Goal: Task Accomplishment & Management: Use online tool/utility

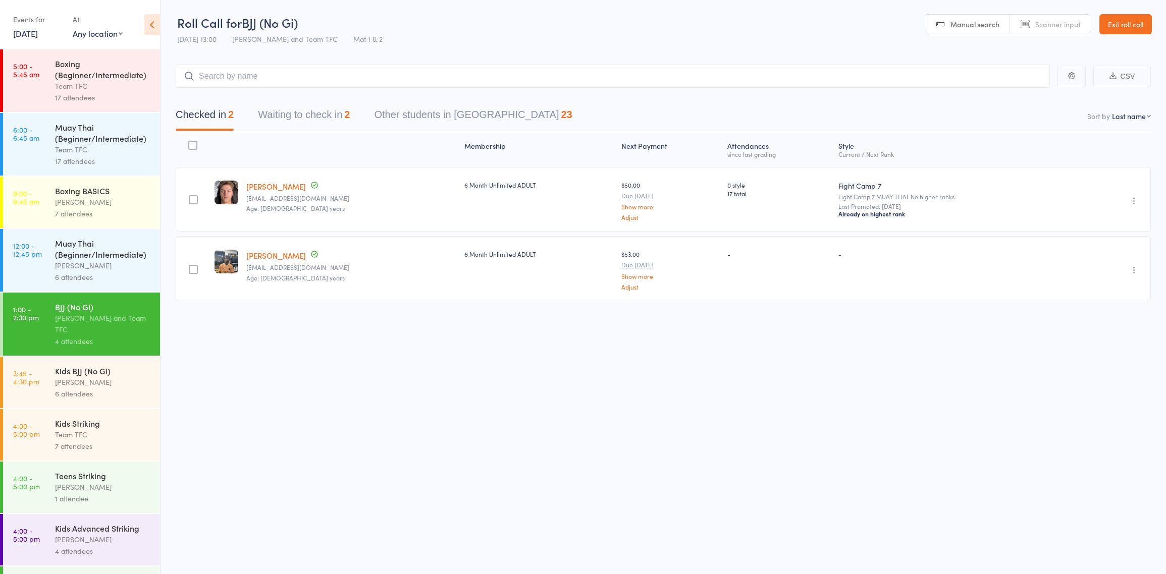
click at [1126, 29] on link "Exit roll call" at bounding box center [1125, 24] width 52 height 20
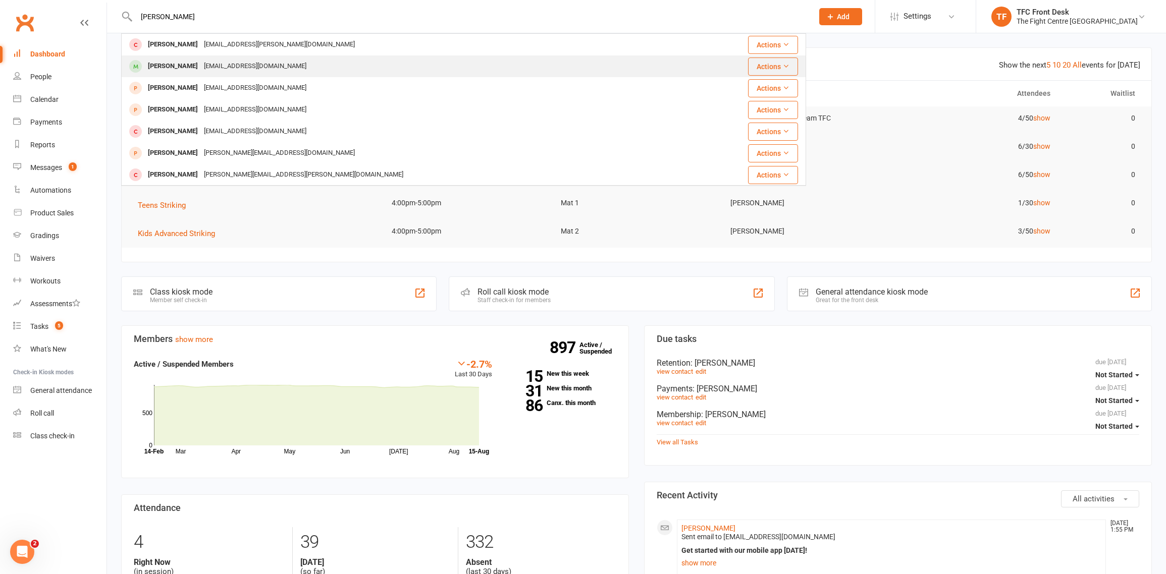
type input "[PERSON_NAME]"
click at [261, 65] on div "[EMAIL_ADDRESS][DOMAIN_NAME]" at bounding box center [255, 66] width 109 height 15
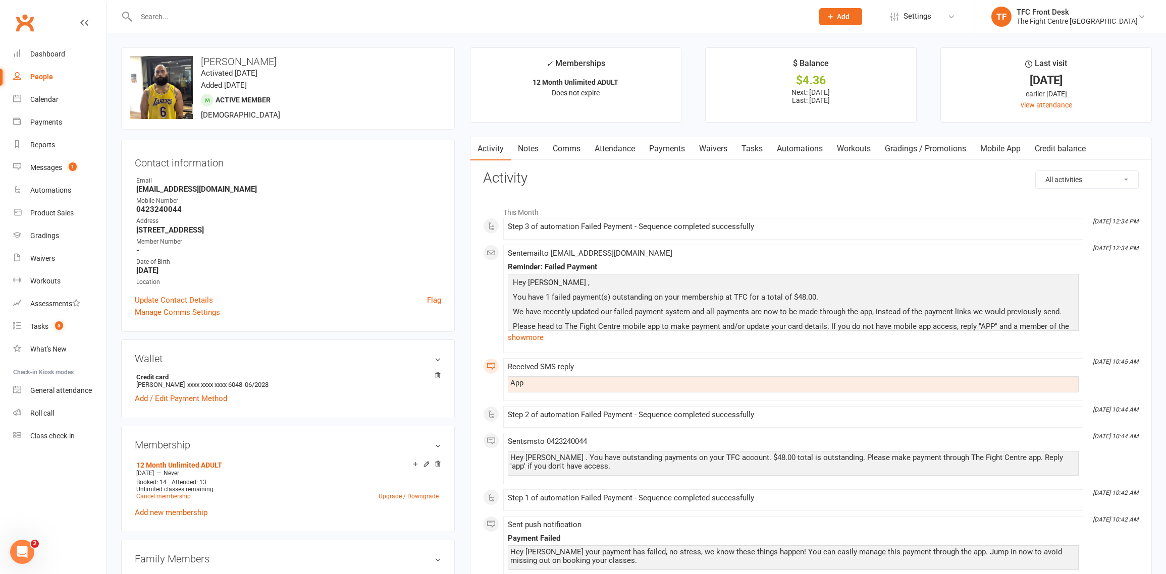
click at [681, 150] on link "Payments" at bounding box center [667, 148] width 50 height 23
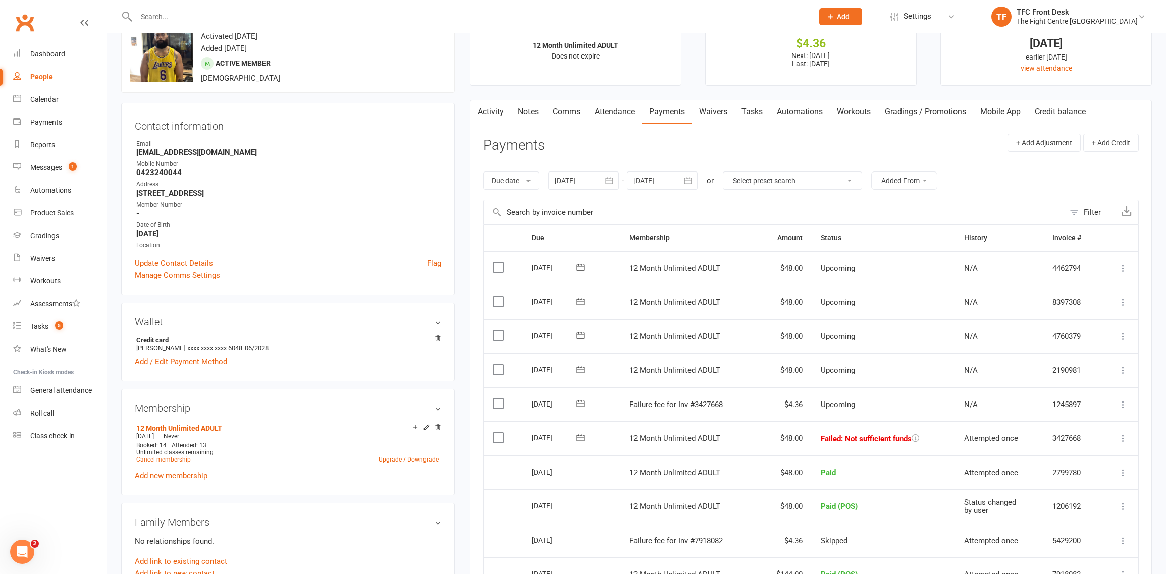
scroll to position [38, 0]
click at [1123, 441] on icon at bounding box center [1123, 438] width 10 height 10
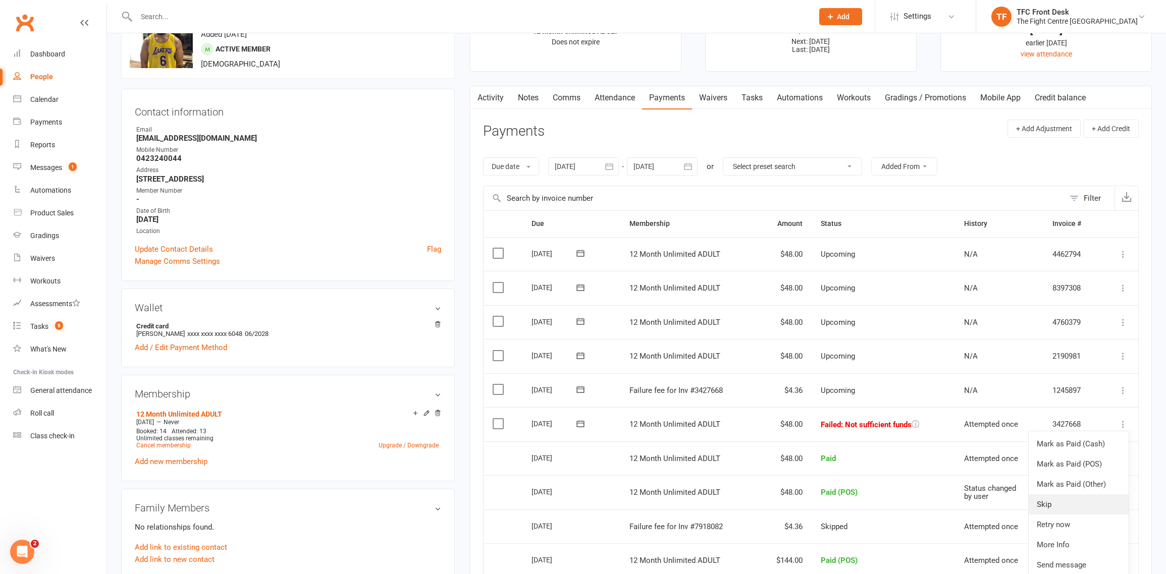
scroll to position [52, 0]
click at [1065, 464] on link "Mark as Paid (POS)" at bounding box center [1079, 463] width 100 height 20
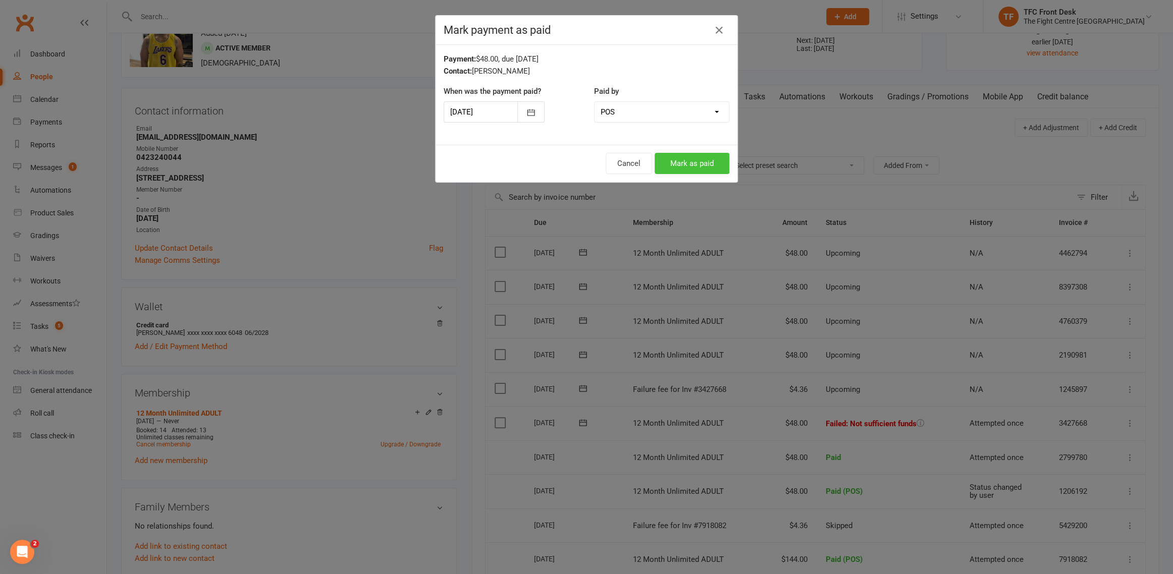
click at [675, 159] on button "Mark as paid" at bounding box center [692, 163] width 75 height 21
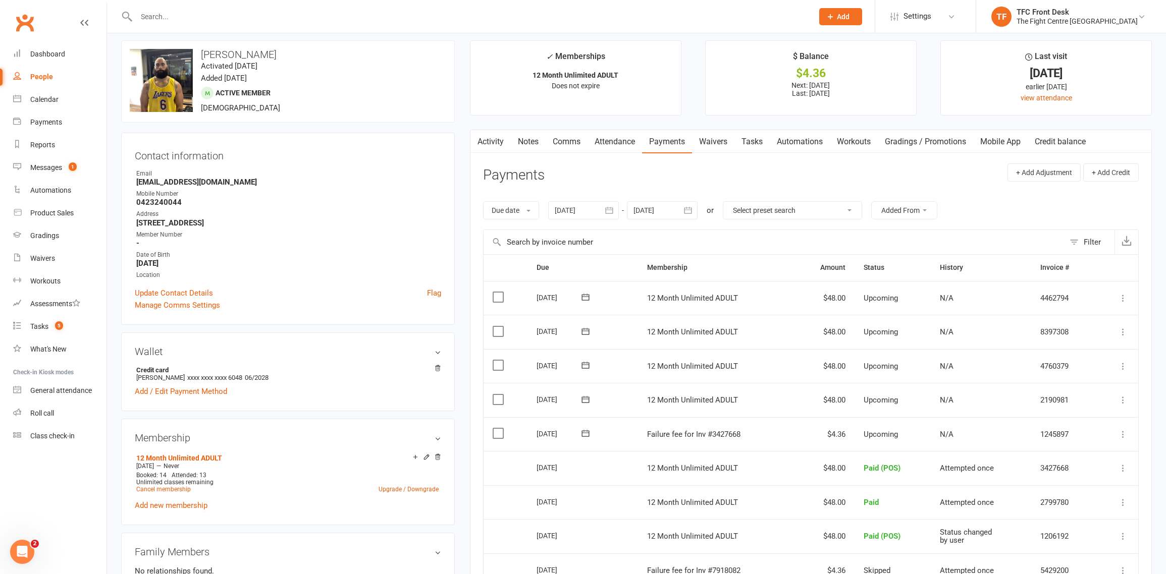
scroll to position [0, 0]
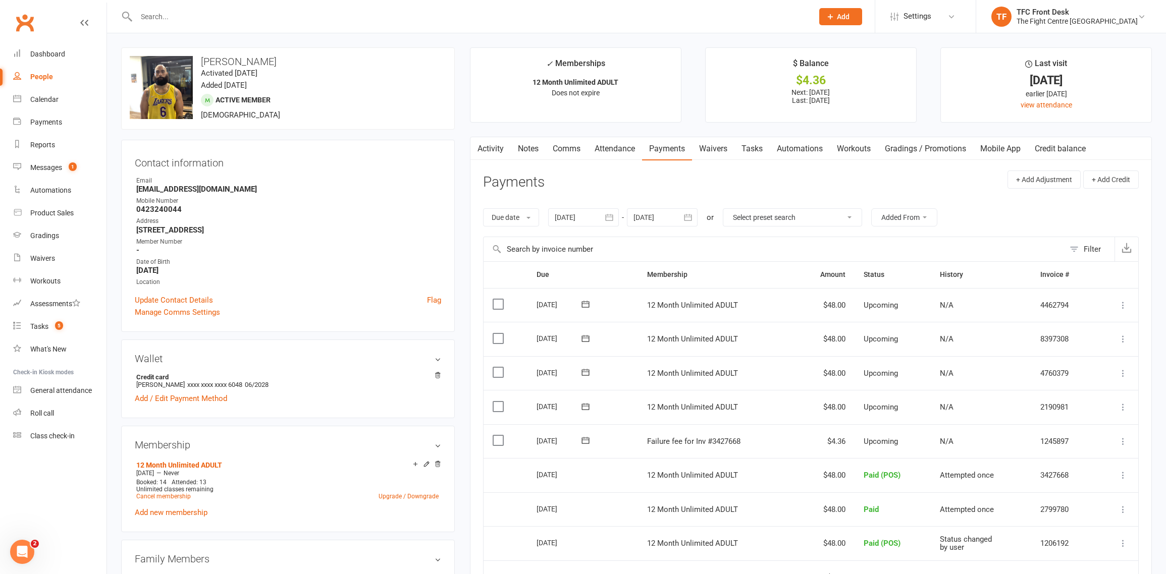
click at [352, 11] on input "text" at bounding box center [469, 17] width 673 height 14
click at [39, 416] on div "Roll call" at bounding box center [42, 413] width 24 height 8
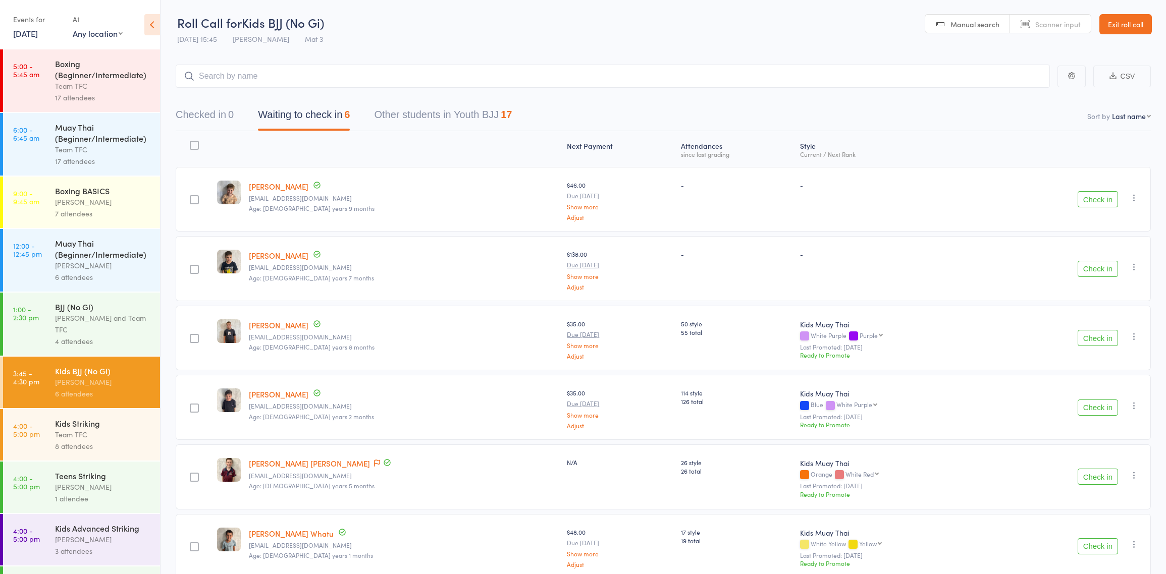
click at [116, 336] on div "[PERSON_NAME] and Team TFC" at bounding box center [103, 323] width 96 height 23
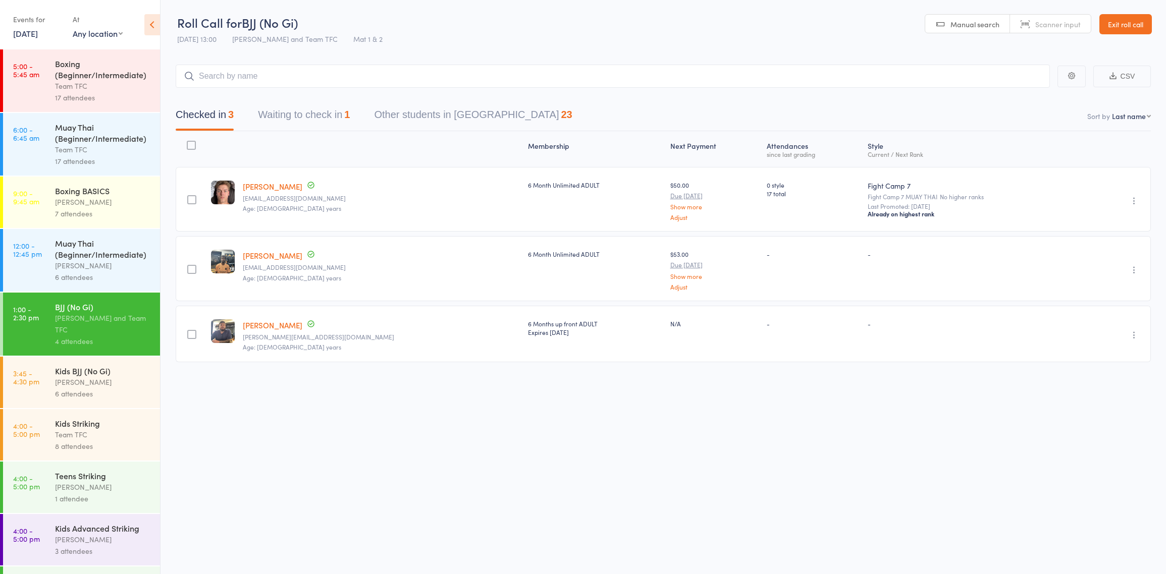
click at [87, 256] on div "Muay Thai (Beginner/Intermediate)" at bounding box center [103, 249] width 96 height 22
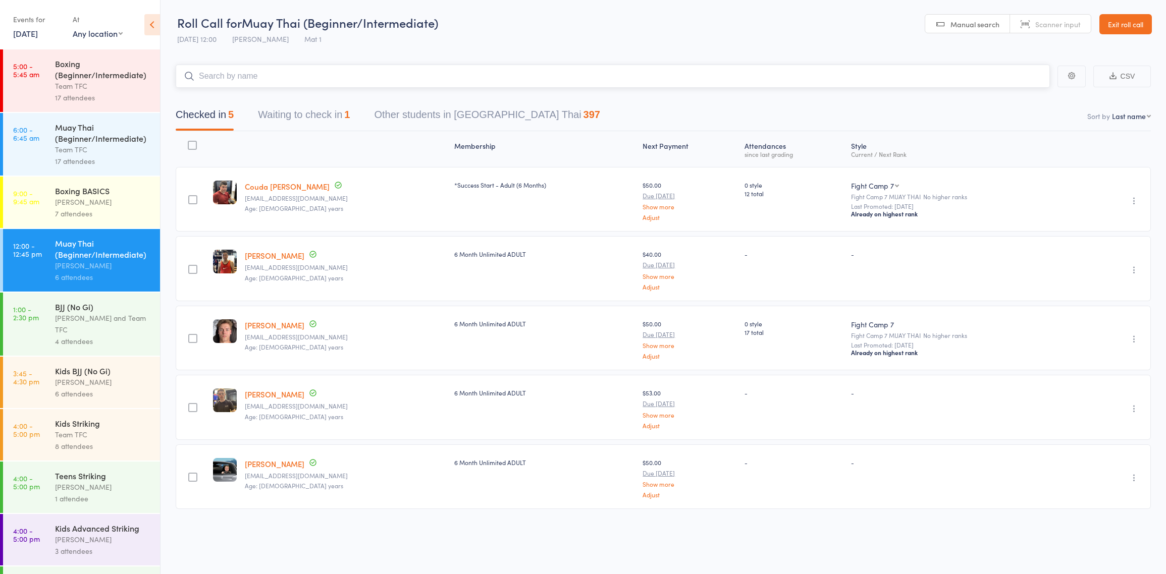
click at [301, 120] on button "Waiting to check in 1" at bounding box center [304, 117] width 92 height 27
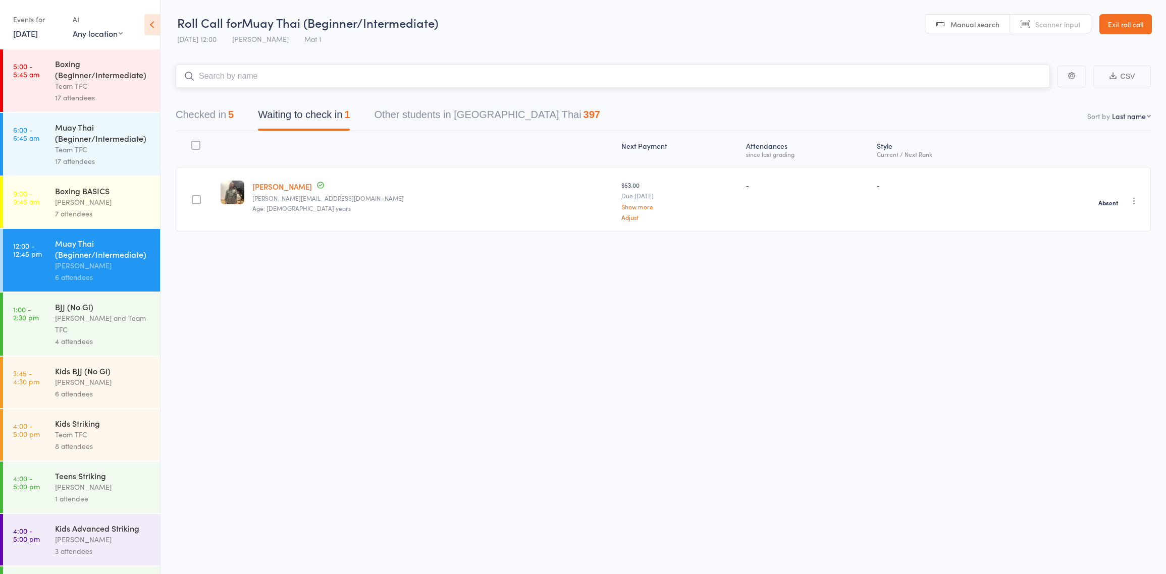
click at [222, 116] on button "Checked in 5" at bounding box center [205, 117] width 58 height 27
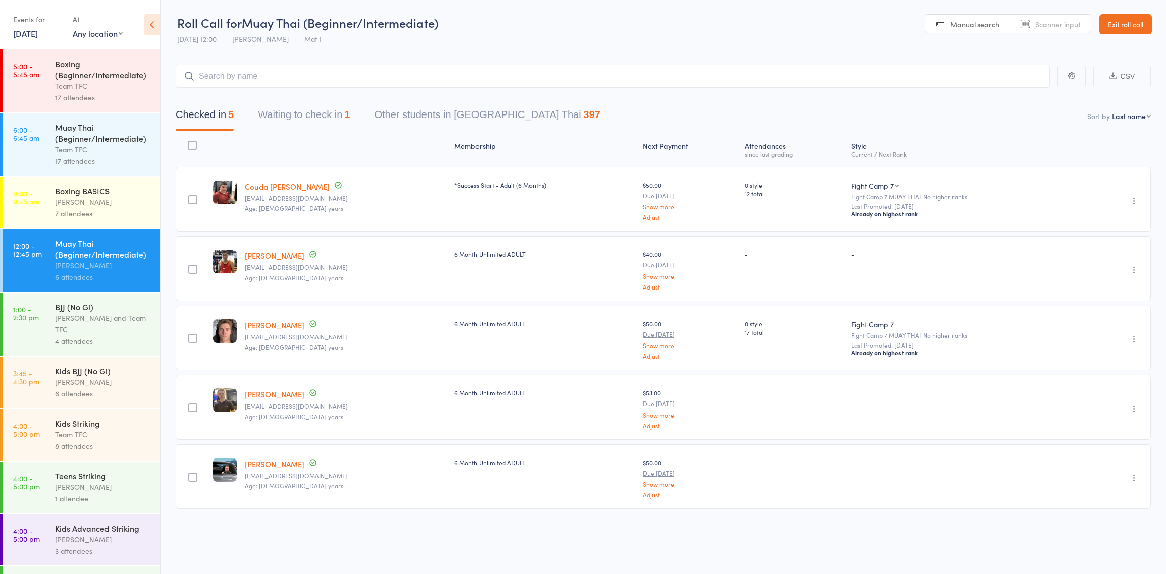
click at [117, 325] on div "[PERSON_NAME] and Team TFC" at bounding box center [103, 323] width 96 height 23
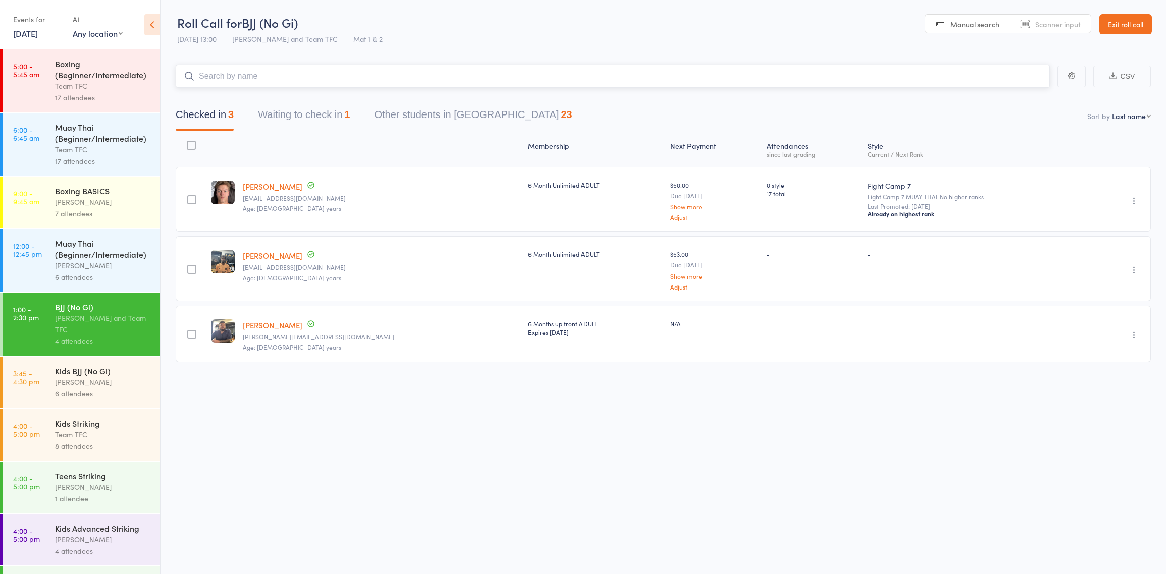
click at [316, 120] on button "Waiting to check in 1" at bounding box center [304, 117] width 92 height 27
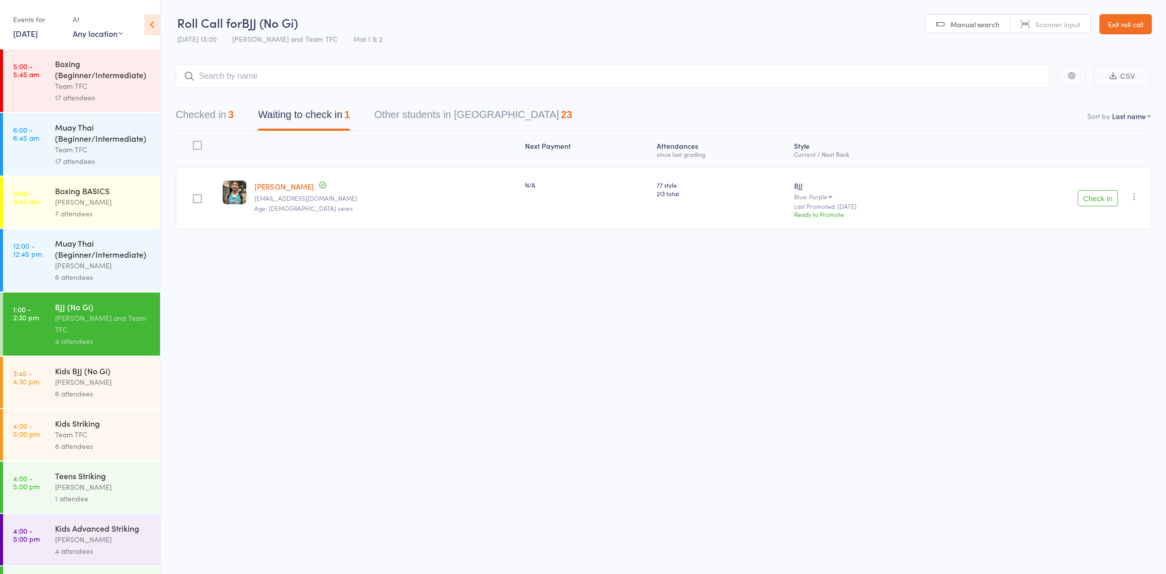
click at [1135, 198] on icon "button" at bounding box center [1134, 197] width 10 height 10
click at [1115, 309] on li "Mark absent" at bounding box center [1097, 312] width 83 height 14
click at [225, 121] on button "Checked in 3" at bounding box center [205, 117] width 58 height 27
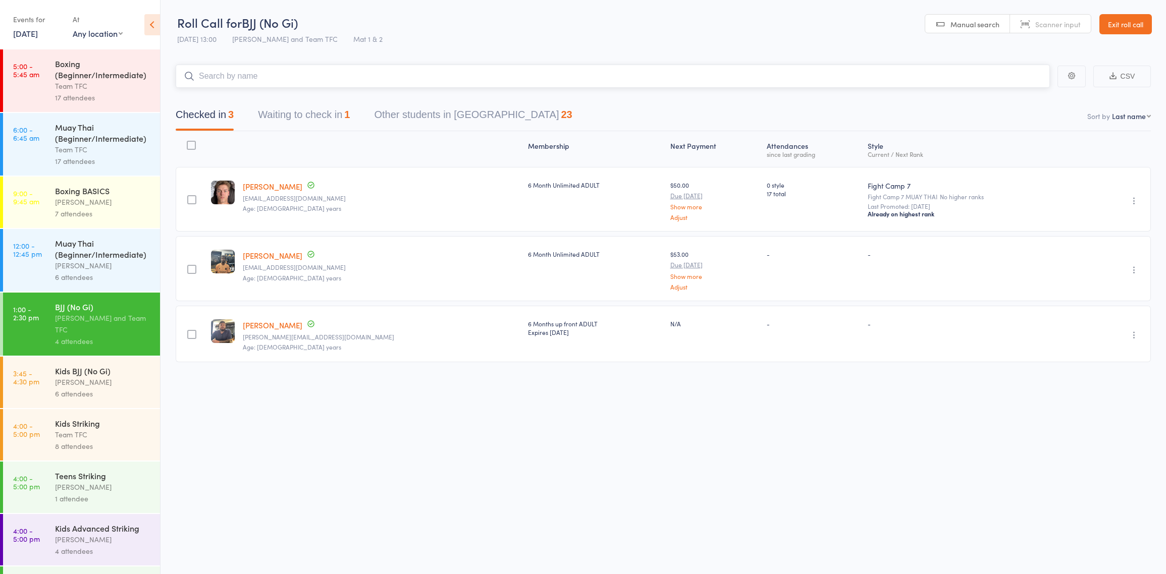
click at [263, 81] on input "search" at bounding box center [613, 76] width 874 height 23
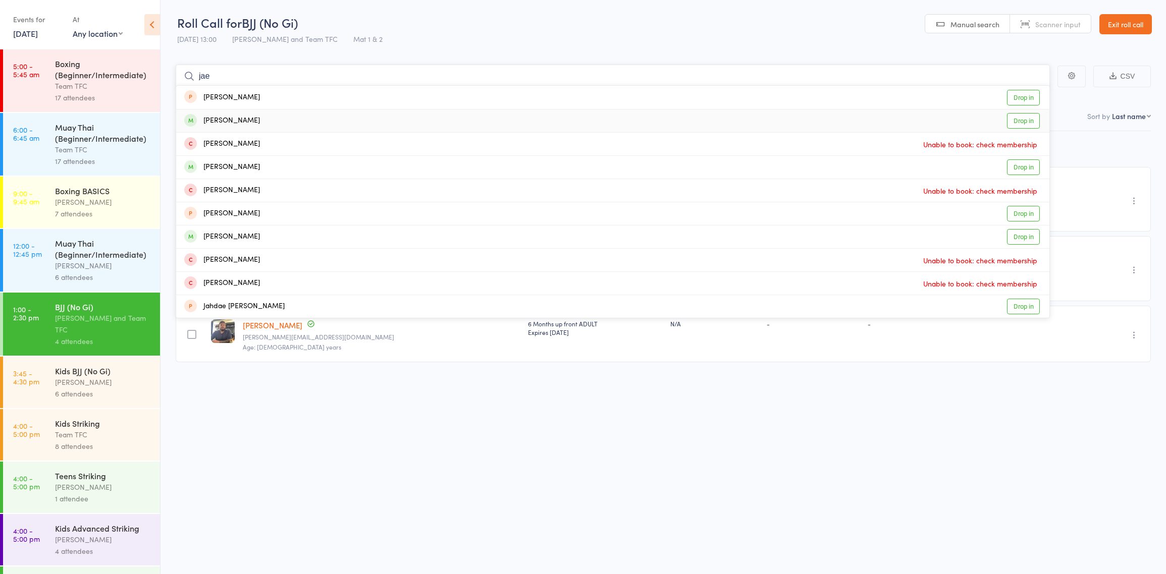
type input "jae"
click at [411, 121] on div "Jae Jeong Drop in" at bounding box center [612, 121] width 873 height 23
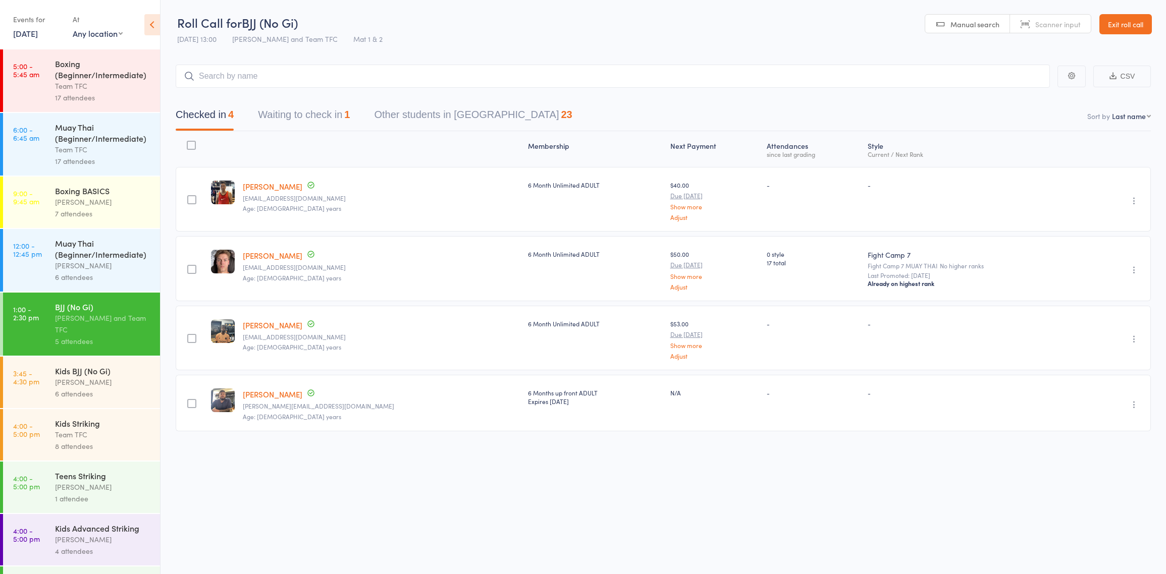
click at [148, 20] on icon at bounding box center [152, 24] width 16 height 21
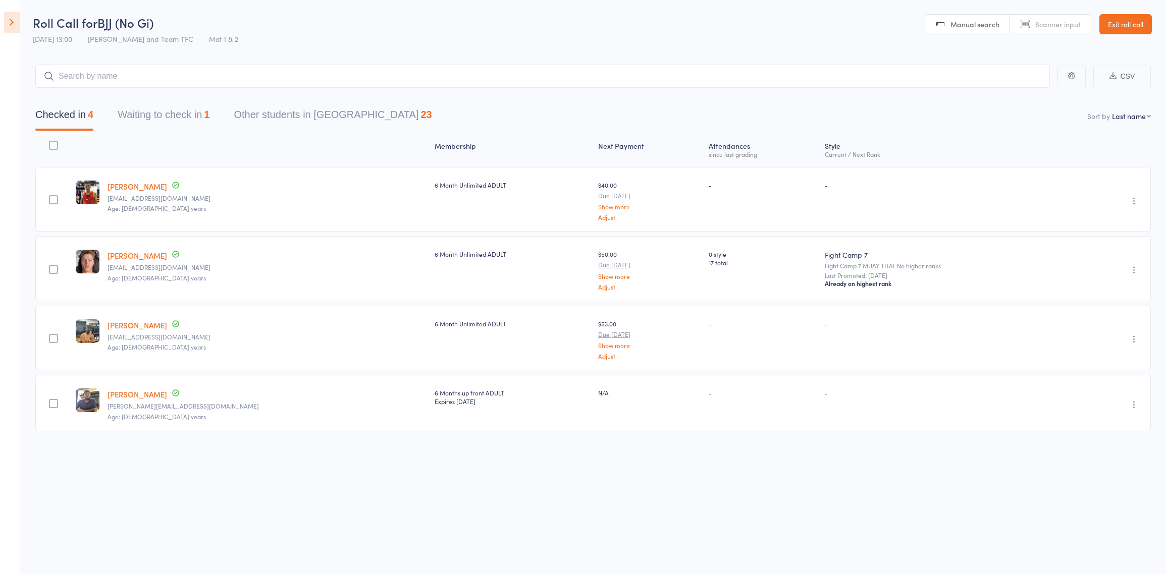
click at [142, 121] on button "Waiting to check in 1" at bounding box center [164, 117] width 92 height 27
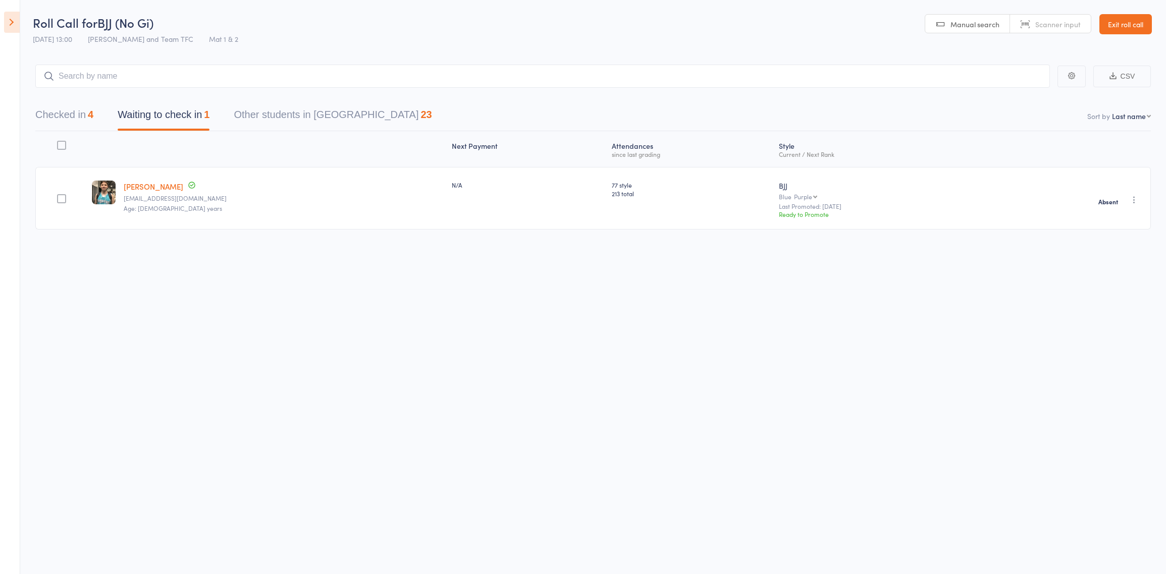
click at [64, 122] on button "Checked in 4" at bounding box center [64, 117] width 58 height 27
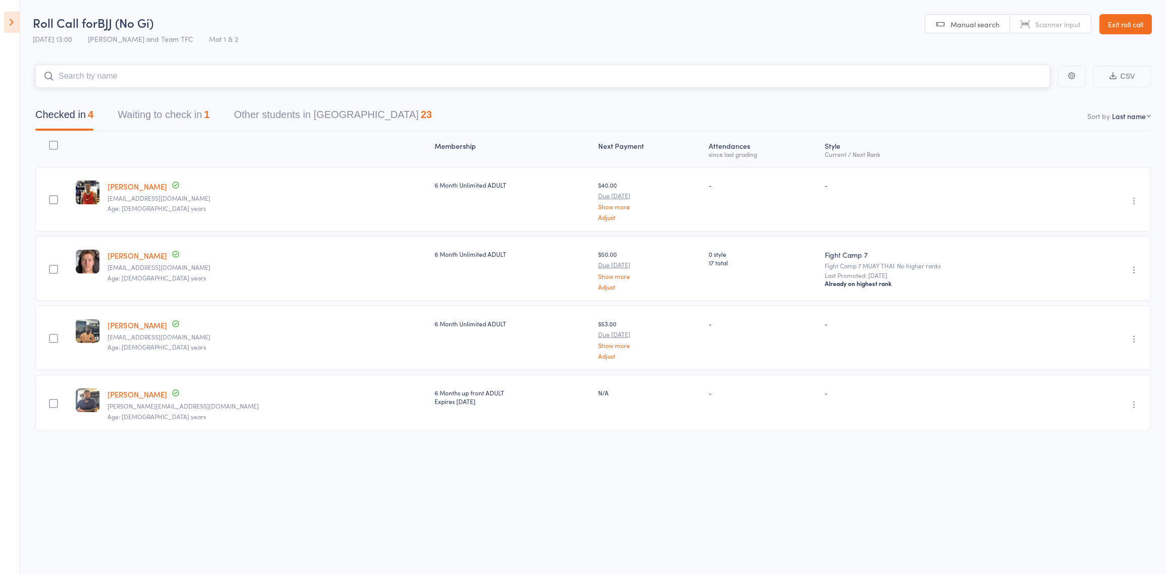
click at [77, 69] on input "search" at bounding box center [542, 76] width 1014 height 23
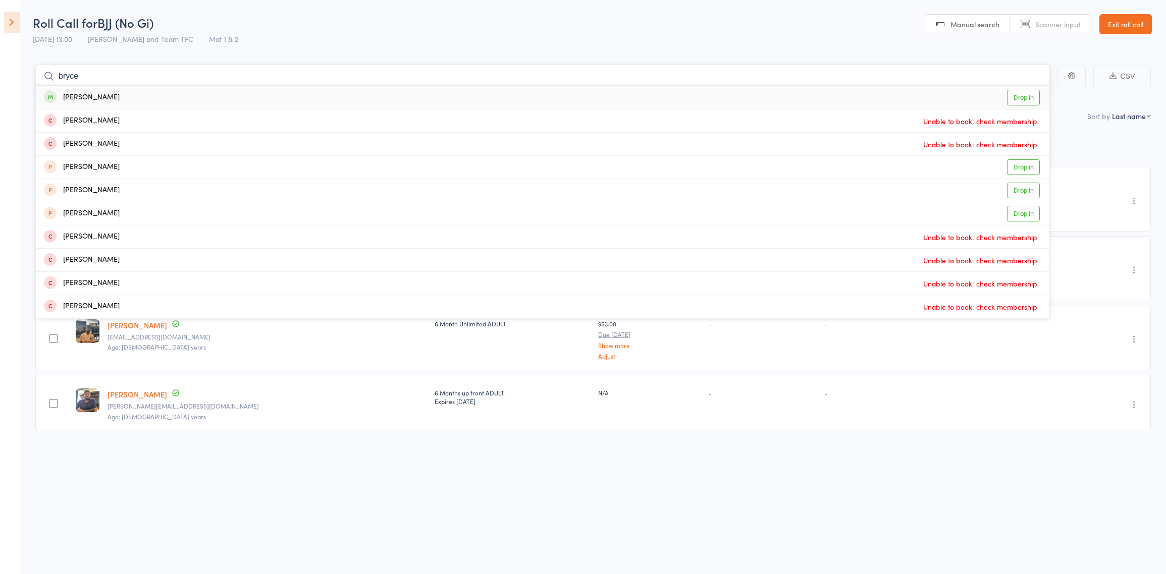
type input "bryce"
click at [780, 98] on div "Bryce Smit Drop in" at bounding box center [542, 97] width 1013 height 23
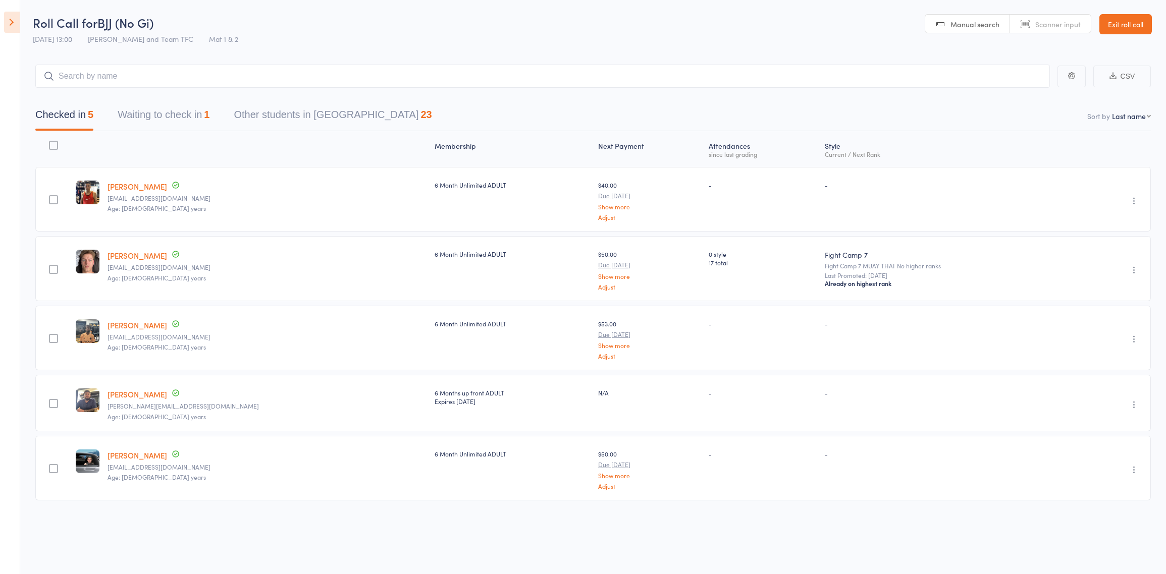
click at [6, 25] on icon at bounding box center [12, 22] width 16 height 21
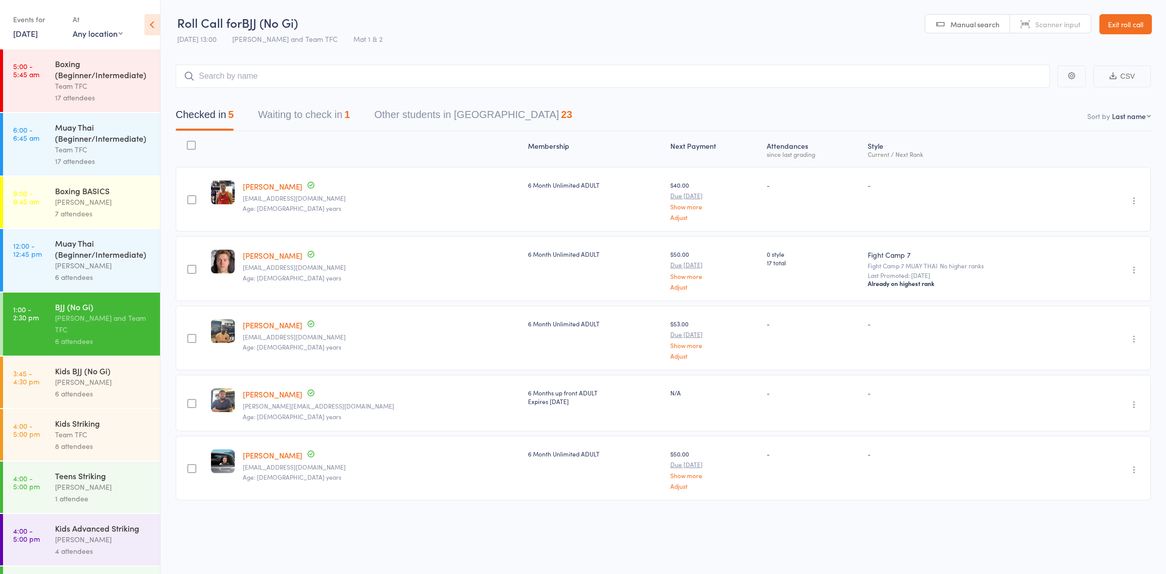
click at [101, 345] on div "6 attendees" at bounding box center [103, 342] width 96 height 12
